Goal: Transaction & Acquisition: Subscribe to service/newsletter

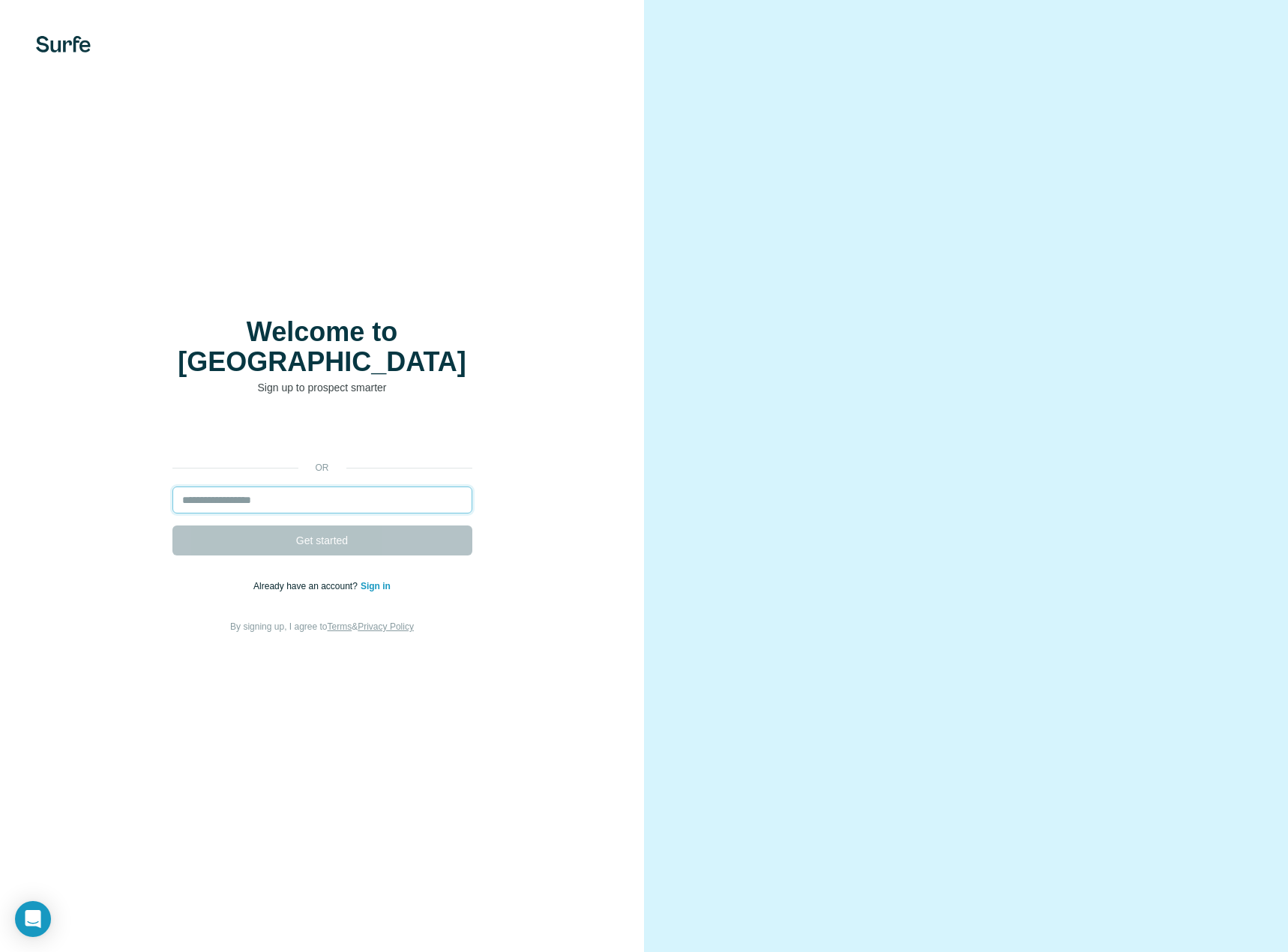
click at [264, 493] on input "email" at bounding box center [322, 500] width 299 height 27
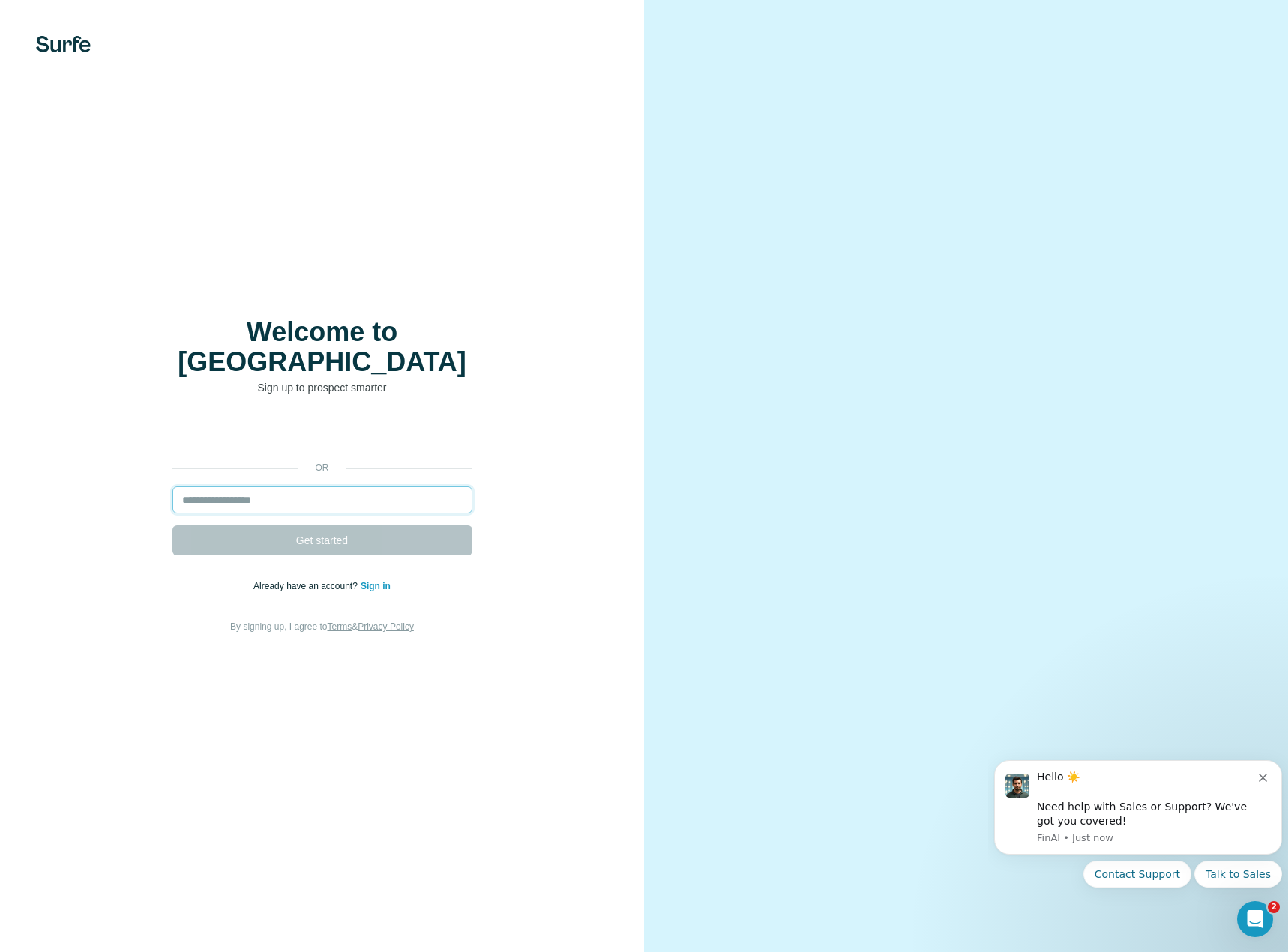
click at [267, 491] on input "email" at bounding box center [322, 500] width 299 height 27
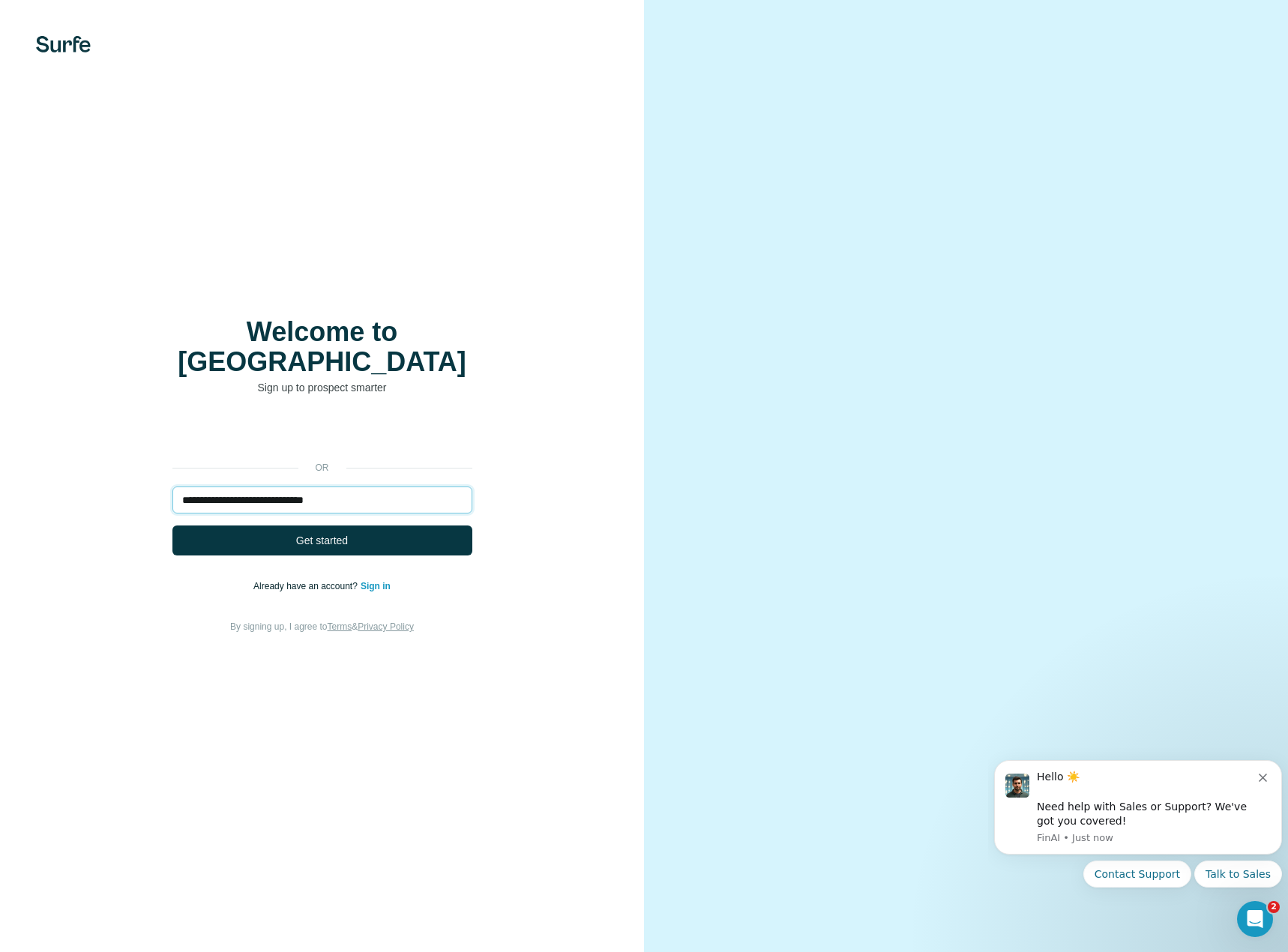
type input "**********"
click at [391, 541] on div "**********" at bounding box center [322, 527] width 584 height 216
click at [390, 535] on button "Get started" at bounding box center [322, 540] width 299 height 30
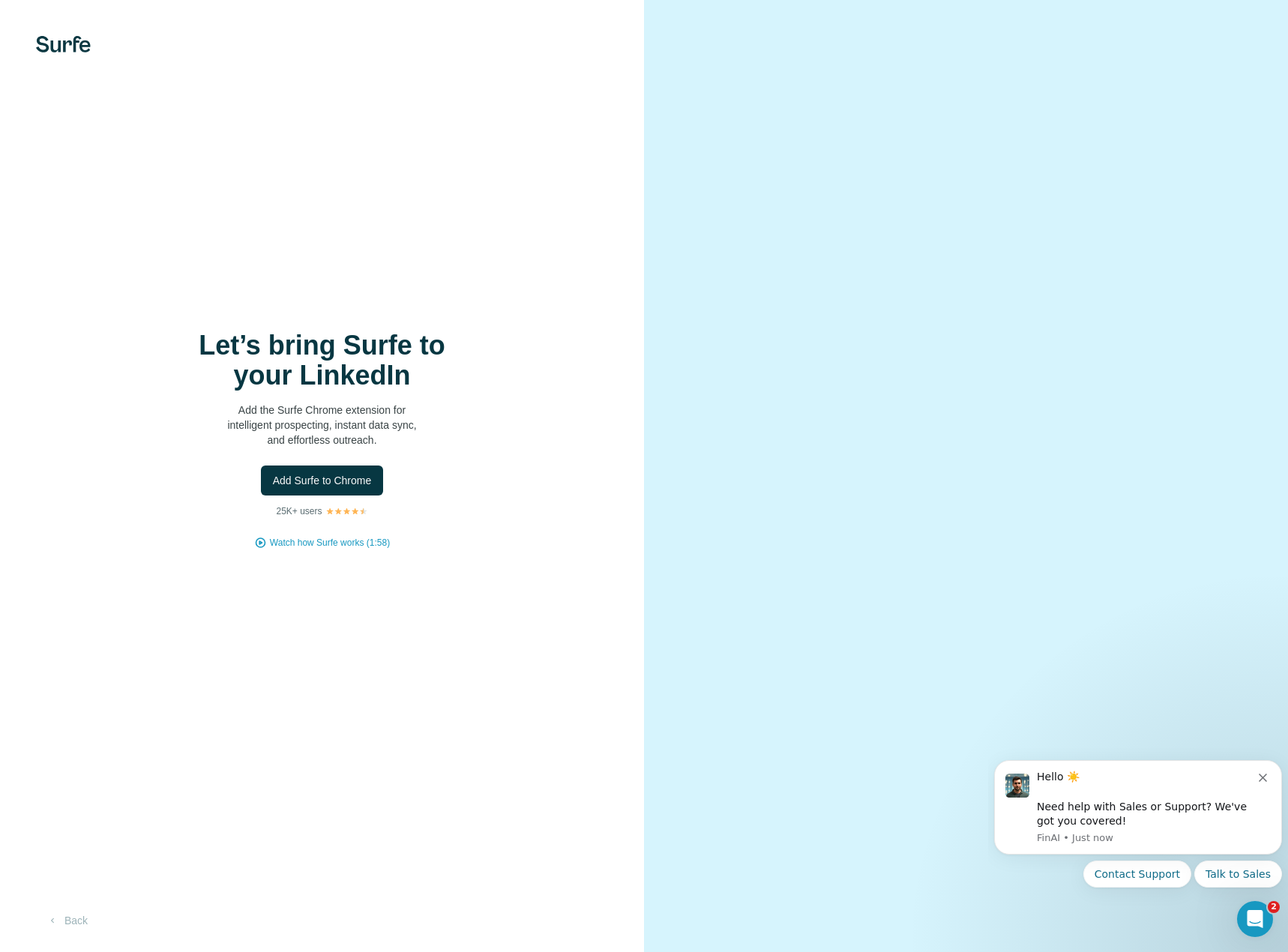
click at [334, 479] on span "Add Surfe to Chrome" at bounding box center [322, 480] width 99 height 15
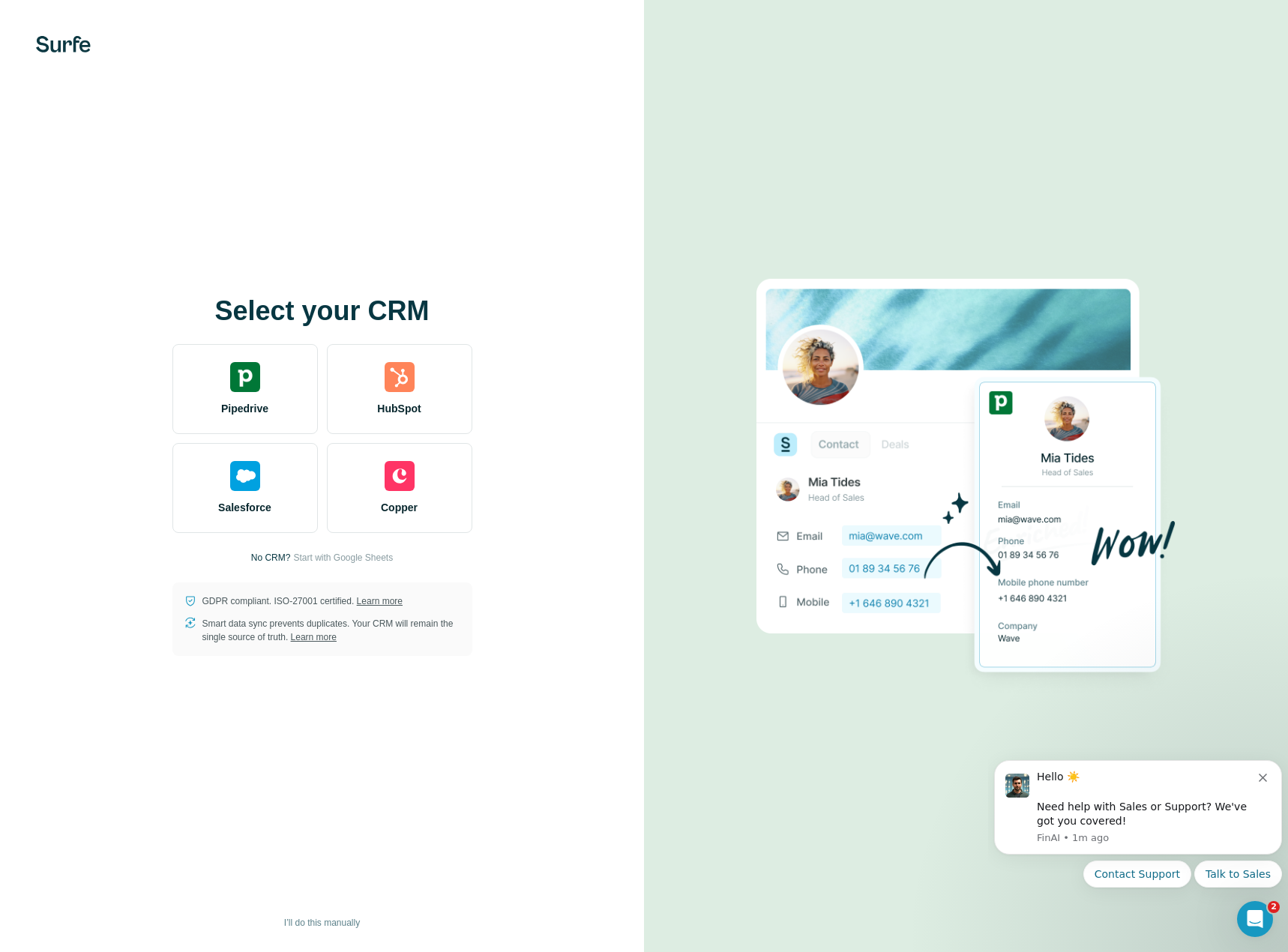
click at [253, 371] on img at bounding box center [245, 377] width 30 height 30
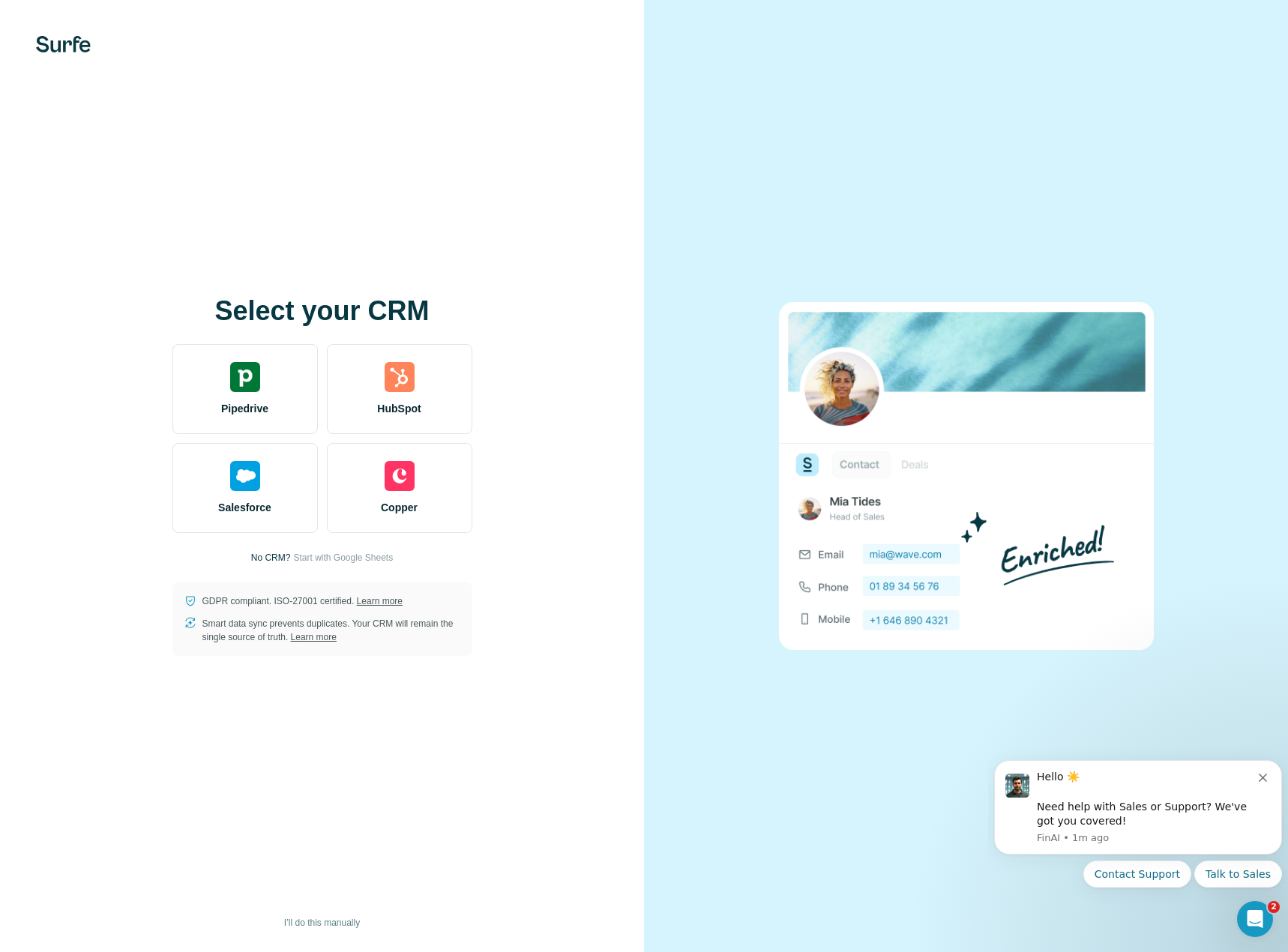
click at [568, 433] on div "Select your CRM Pipedrive HubSpot Salesforce Copper No CRM? Start with Google S…" at bounding box center [322, 476] width 584 height 360
click at [350, 923] on span "I’ll do this manually" at bounding box center [322, 922] width 76 height 13
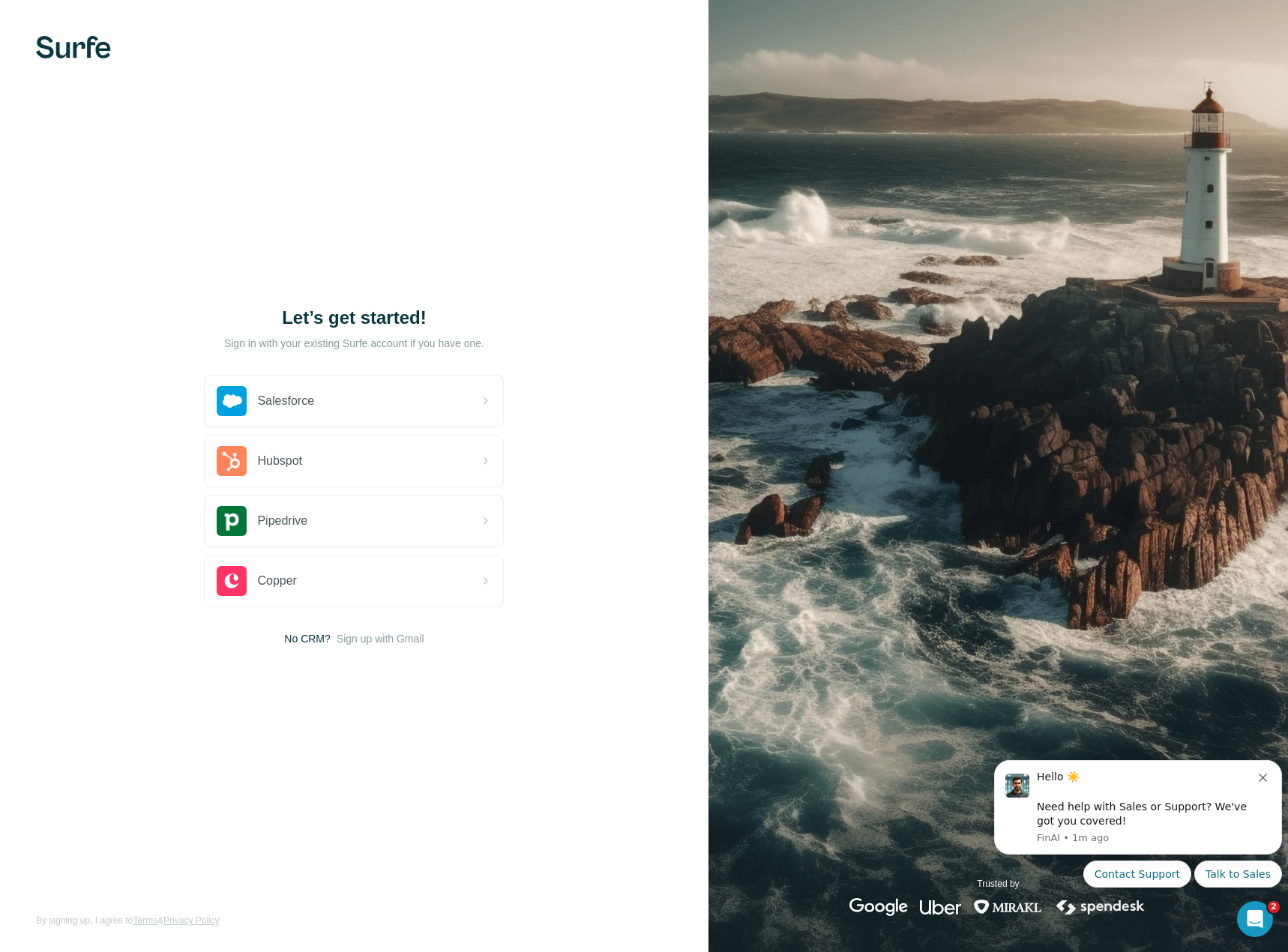
click at [1259, 778] on icon "Dismiss notification" at bounding box center [1262, 777] width 8 height 8
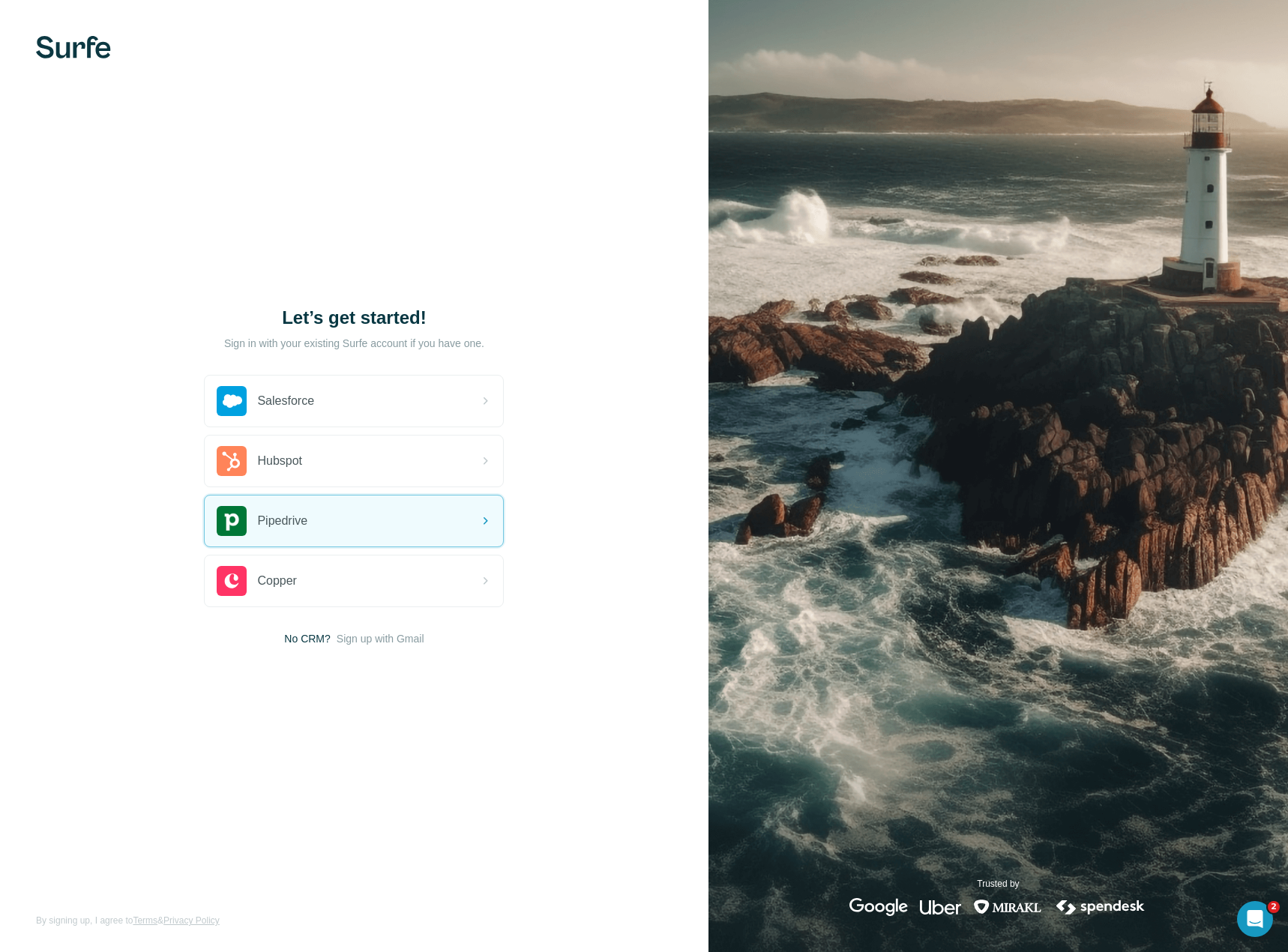
click at [390, 512] on div "Pipedrive" at bounding box center [354, 521] width 299 height 51
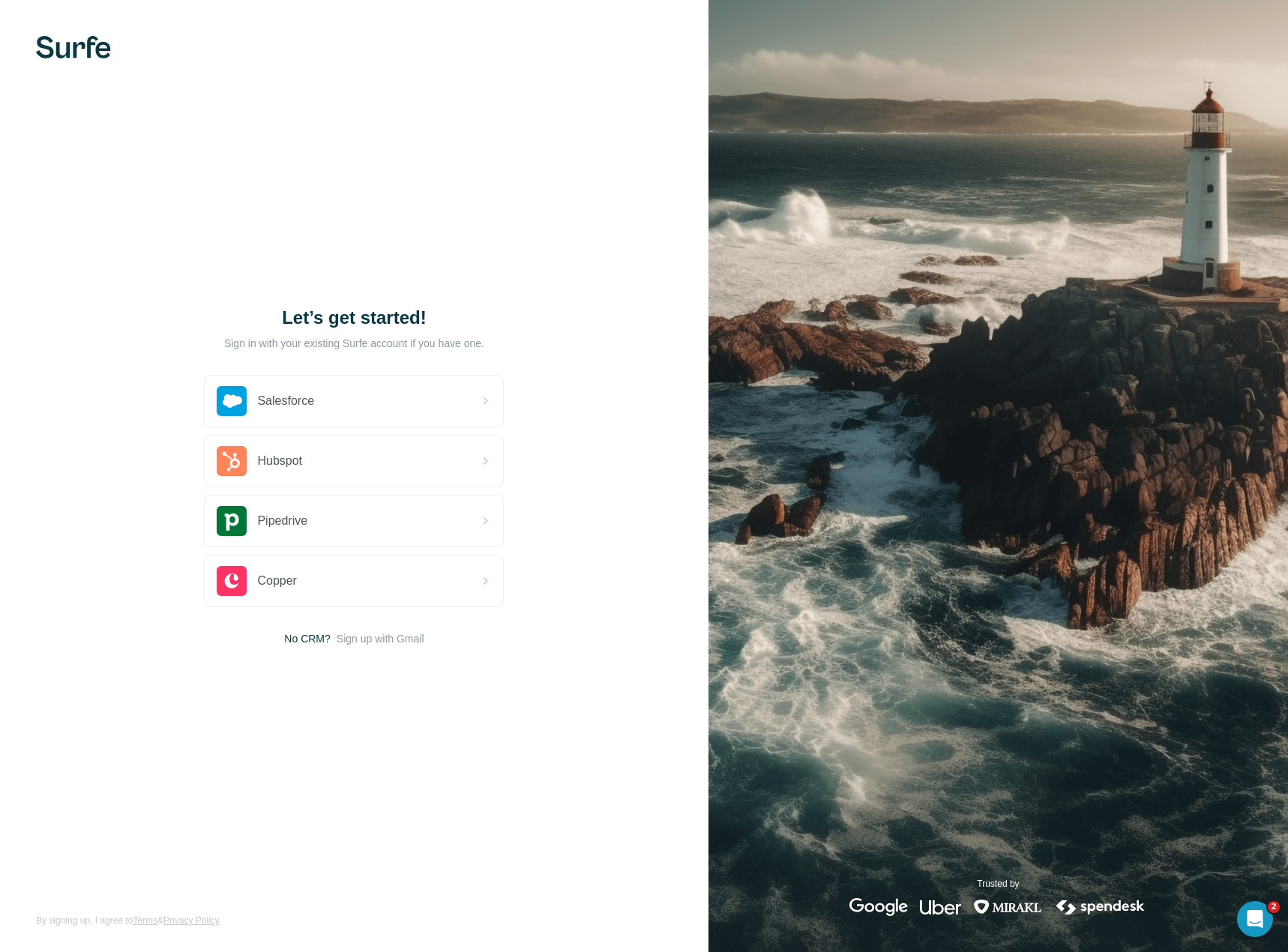
click at [386, 636] on span "Sign up with Gmail" at bounding box center [381, 638] width 87 height 15
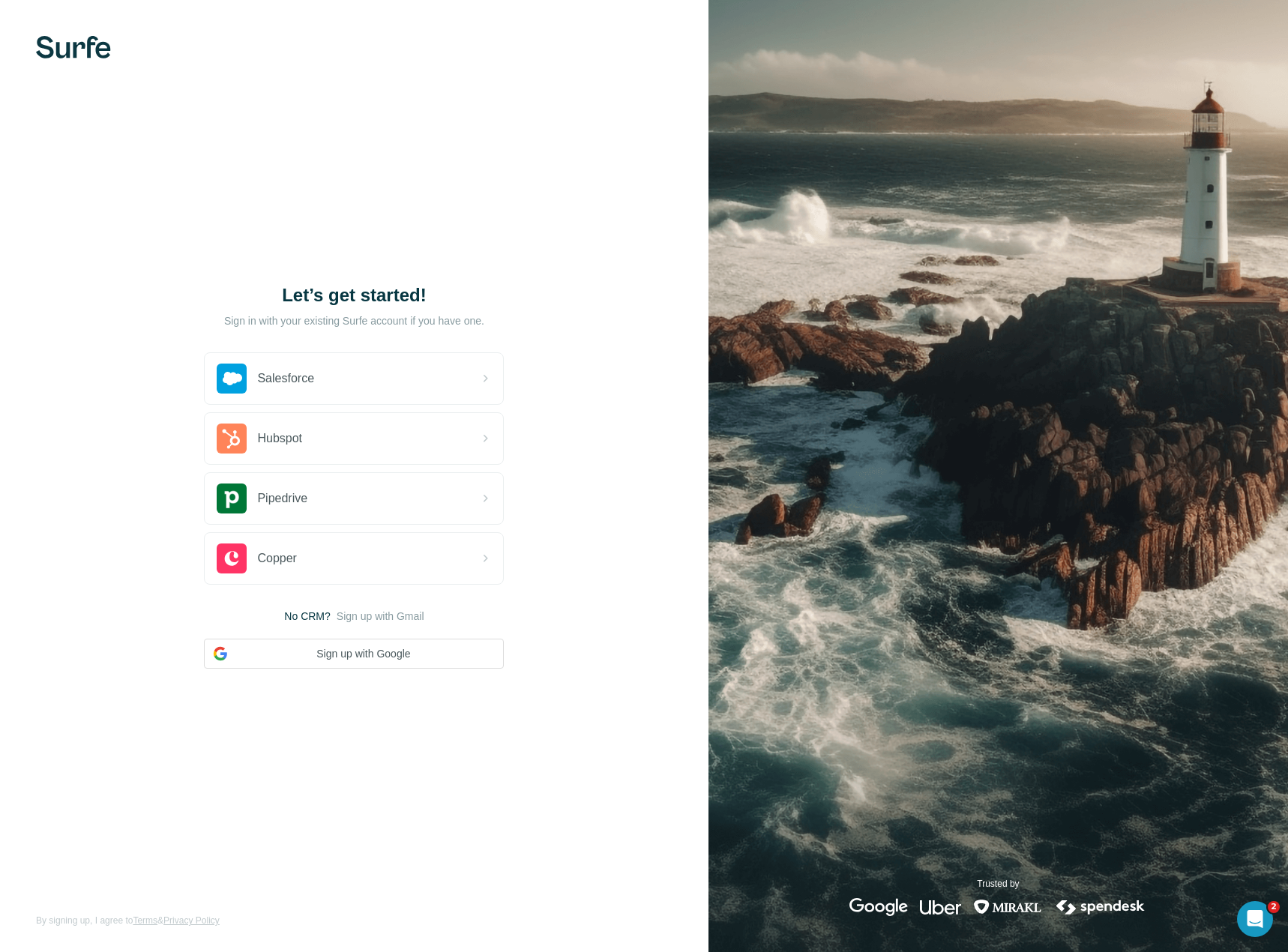
click at [392, 651] on button "Sign up with Google" at bounding box center [354, 653] width 299 height 30
